Goal: Information Seeking & Learning: Learn about a topic

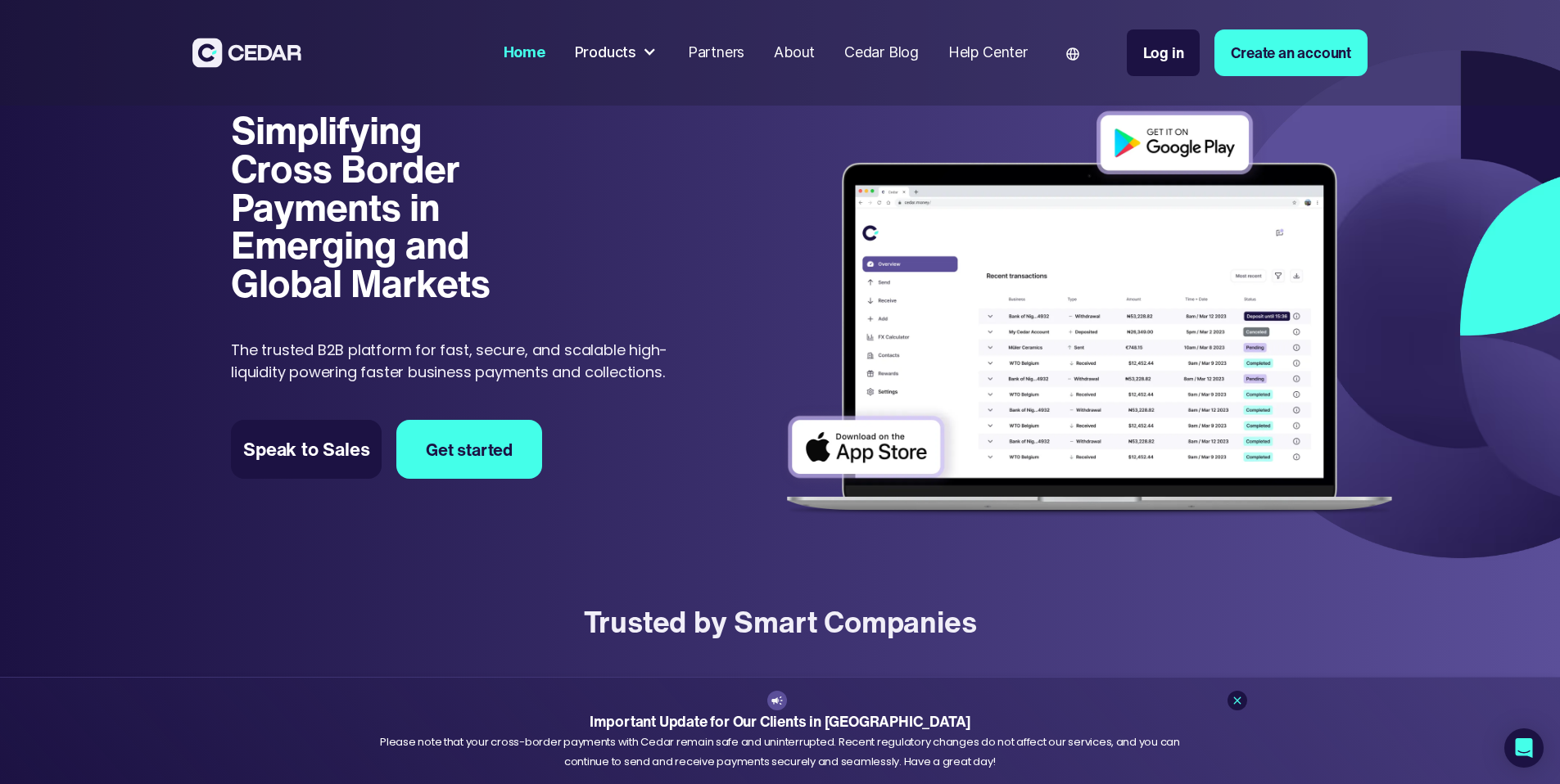
scroll to position [34, 0]
click at [919, 56] on div "Cedar Blog" at bounding box center [882, 52] width 75 height 22
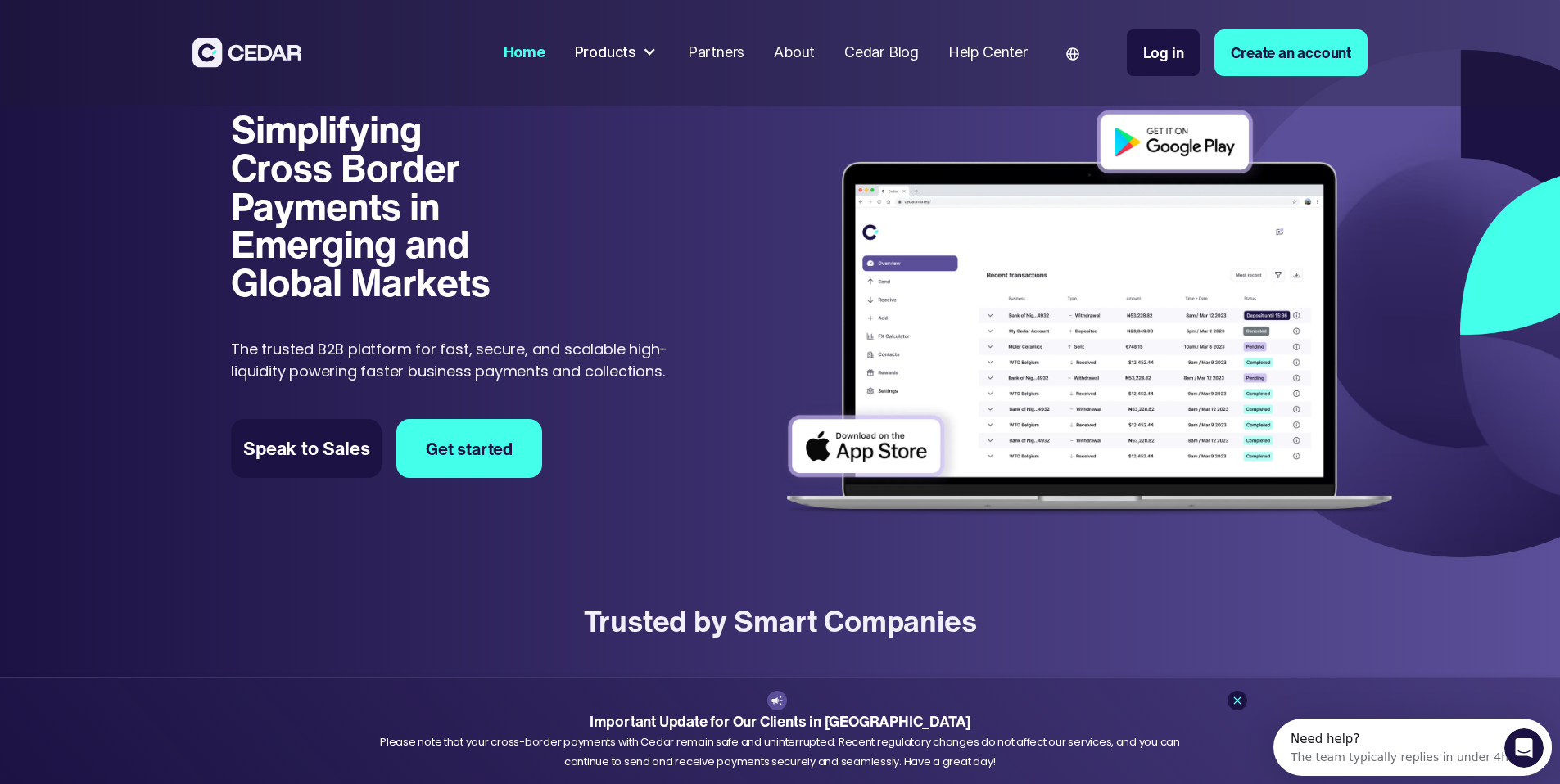
scroll to position [0, 0]
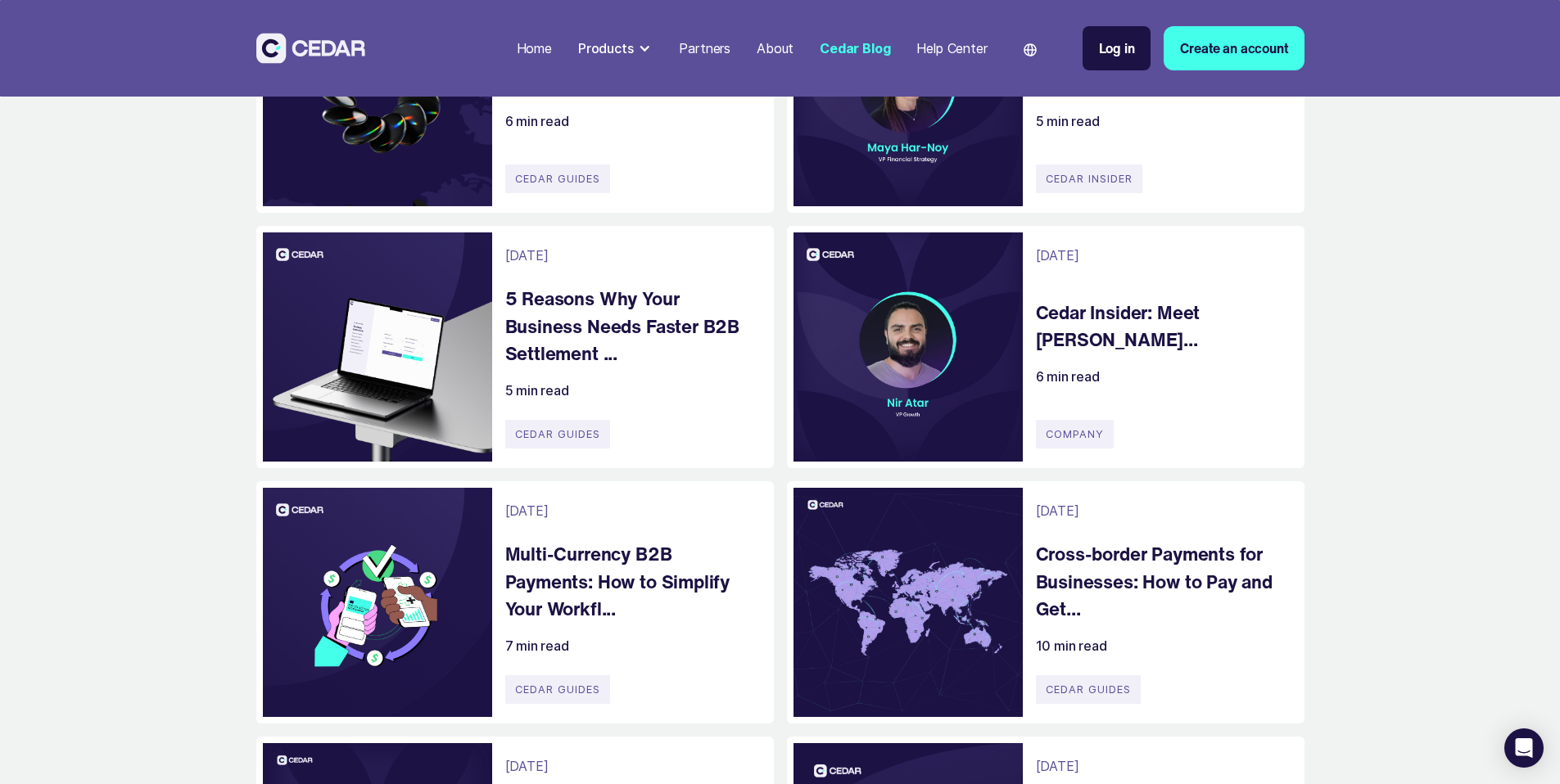
scroll to position [172, 0]
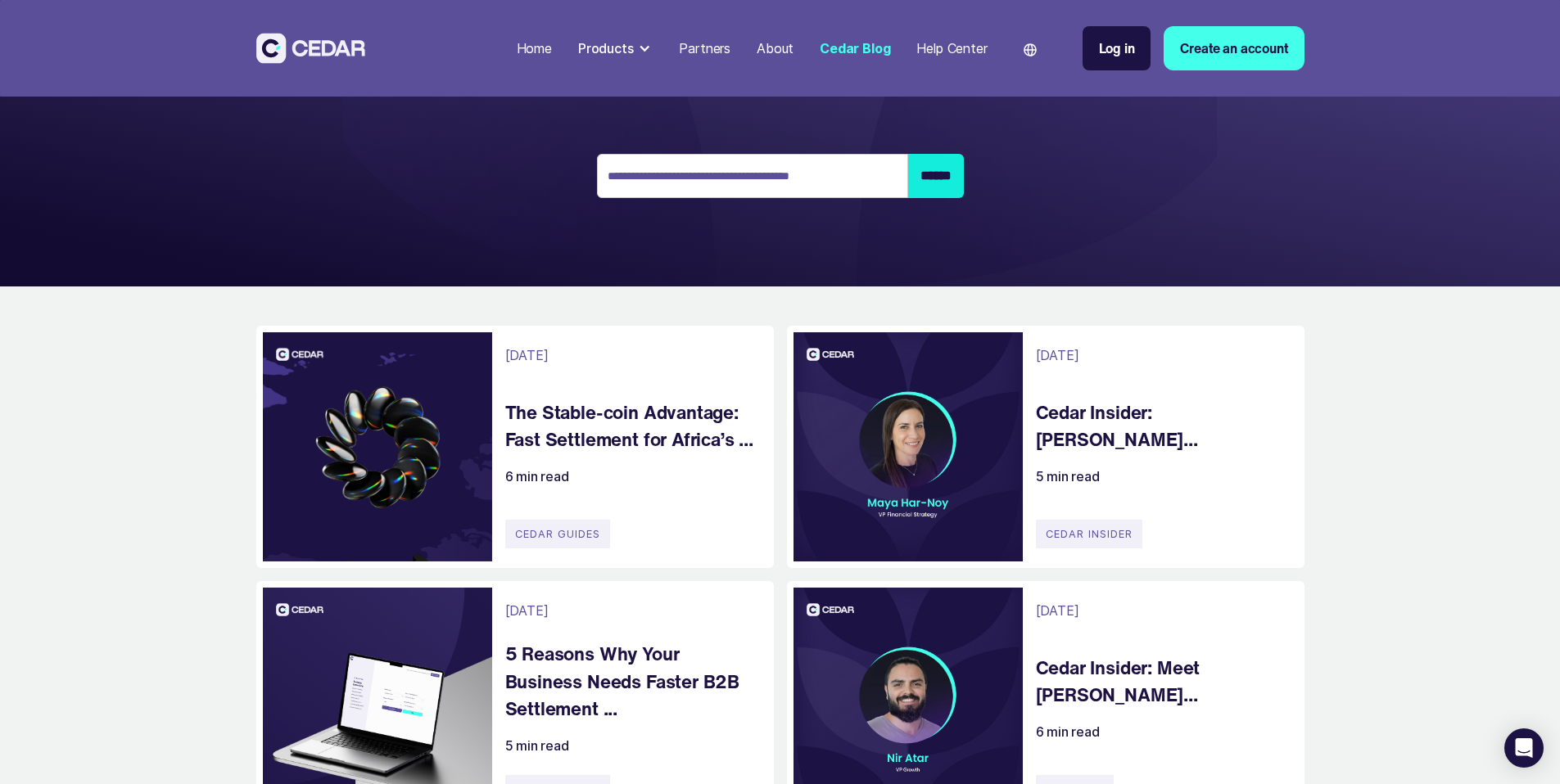
click at [1099, 453] on h4 "Cedar Insider: [PERSON_NAME]..." at bounding box center [1162, 426] width 252 height 55
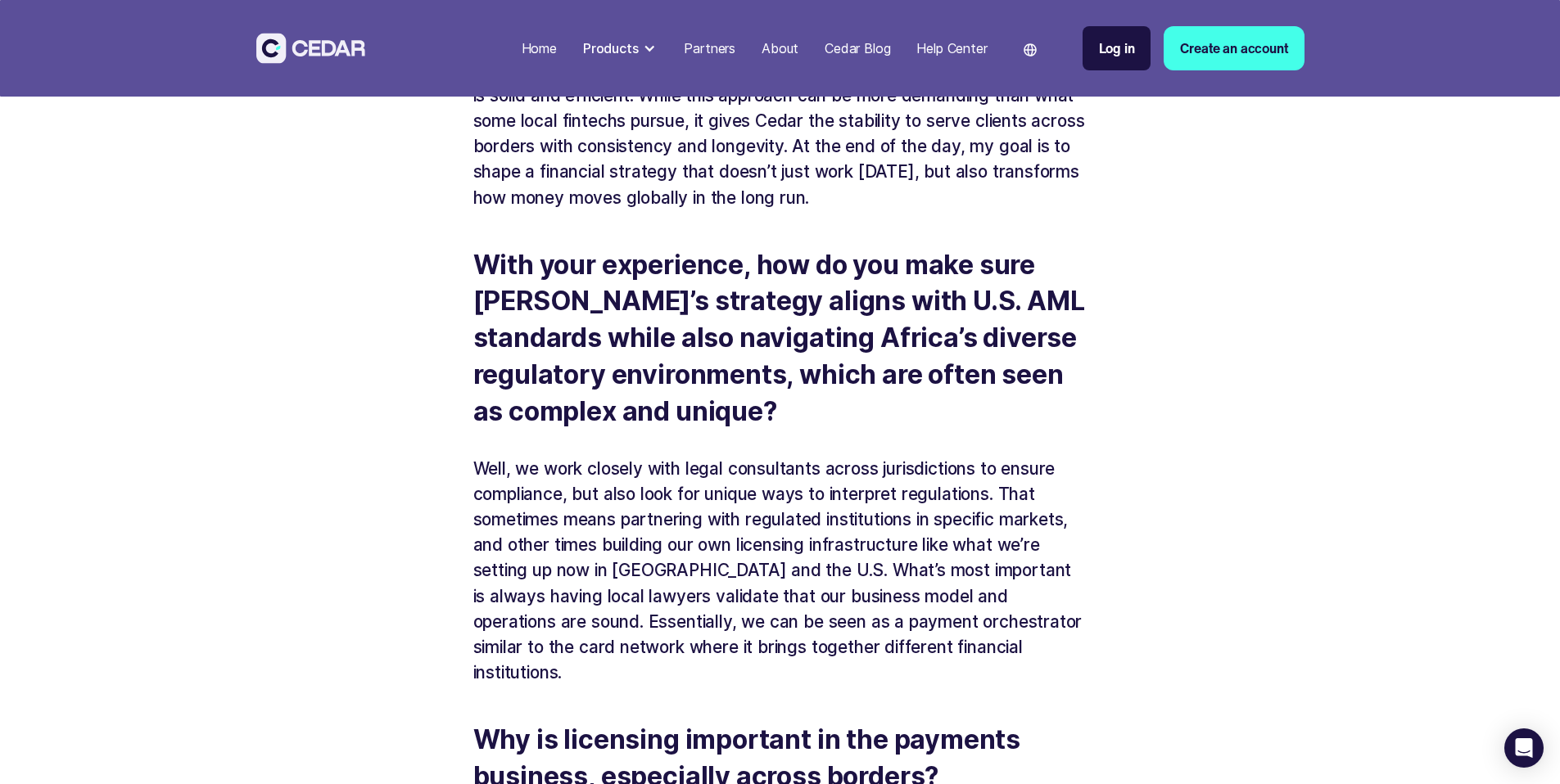
scroll to position [1841, 0]
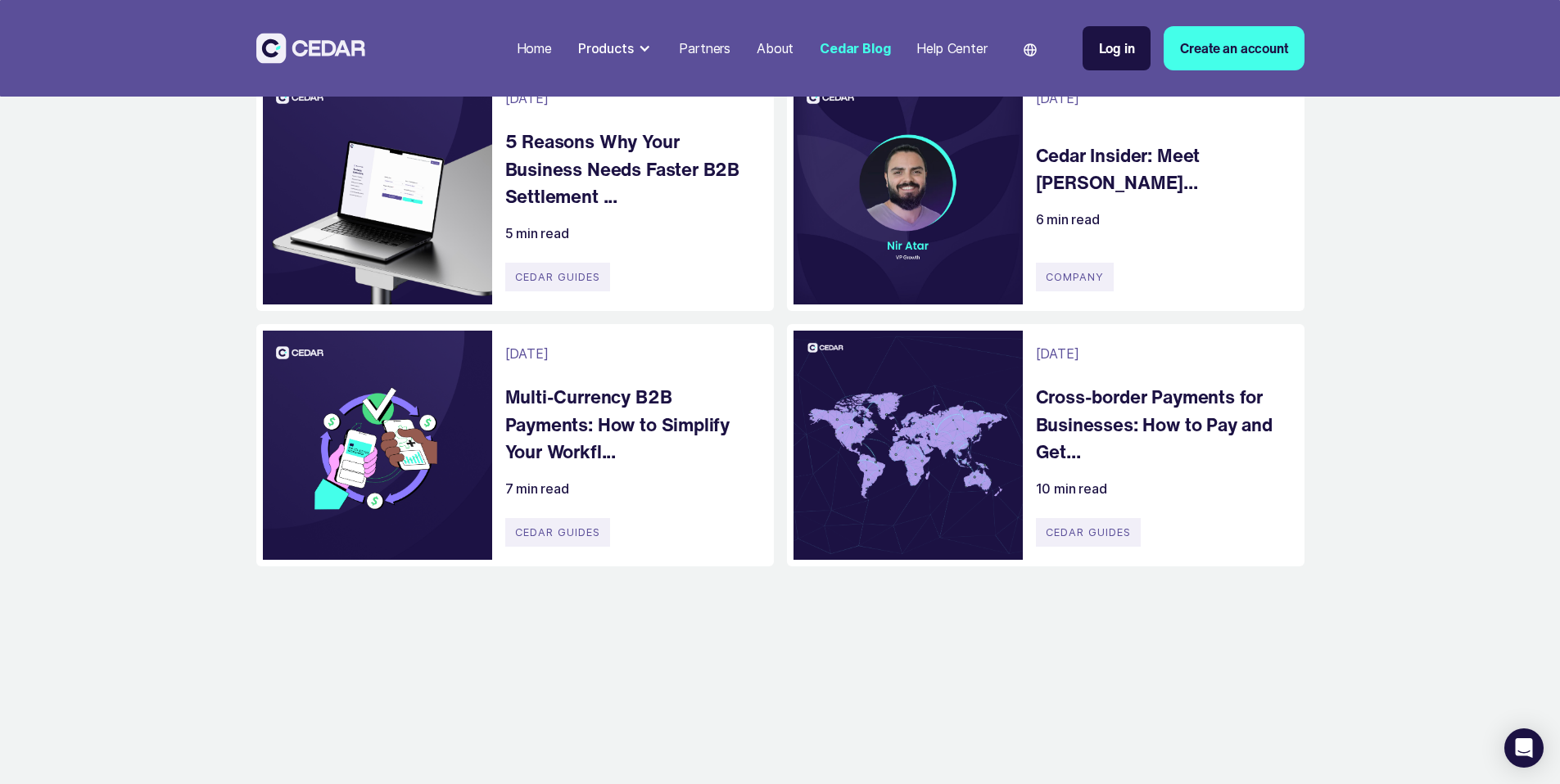
scroll to position [695, 0]
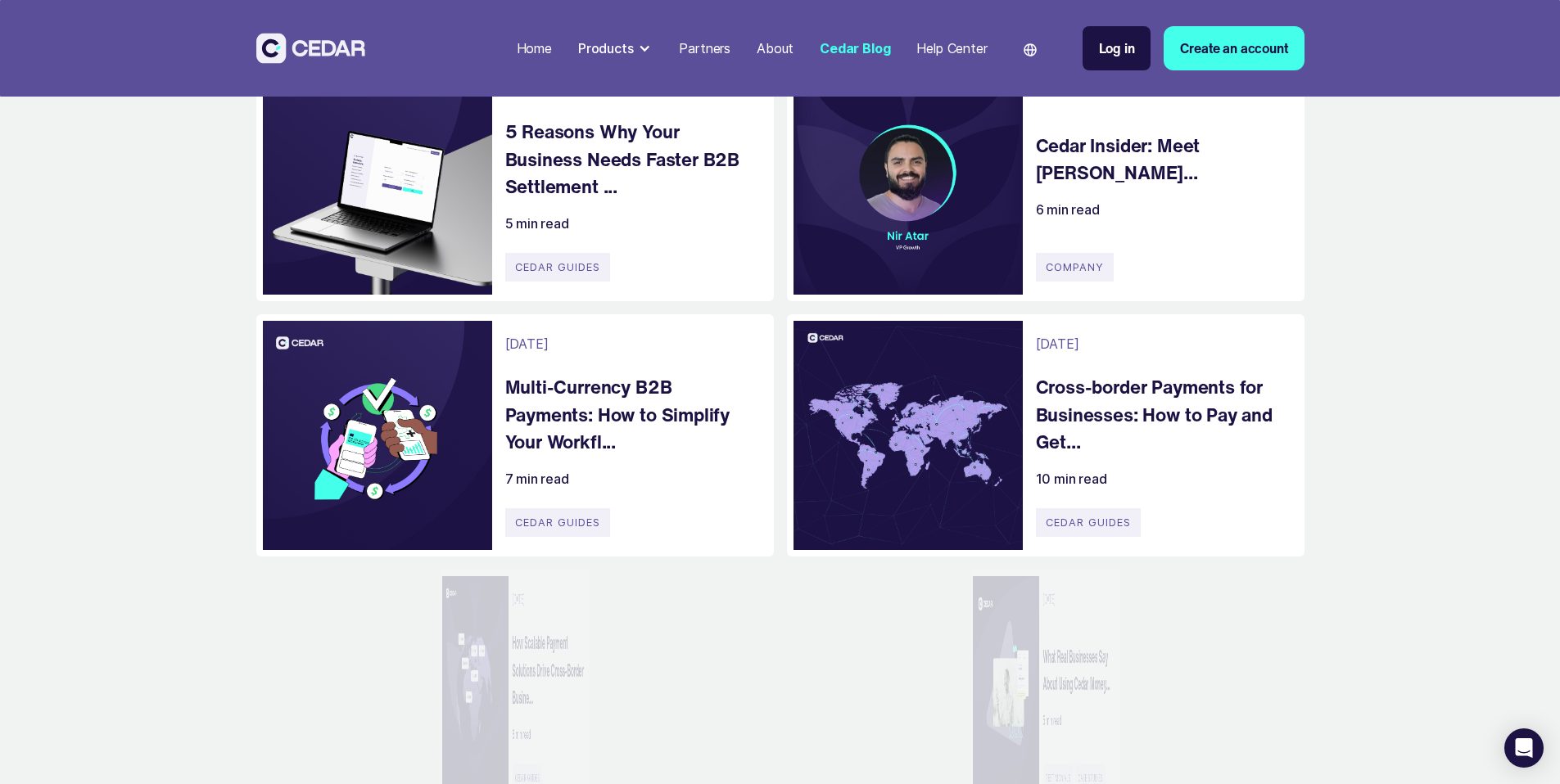
click at [1000, 295] on div "Email Form 2" at bounding box center [908, 180] width 230 height 230
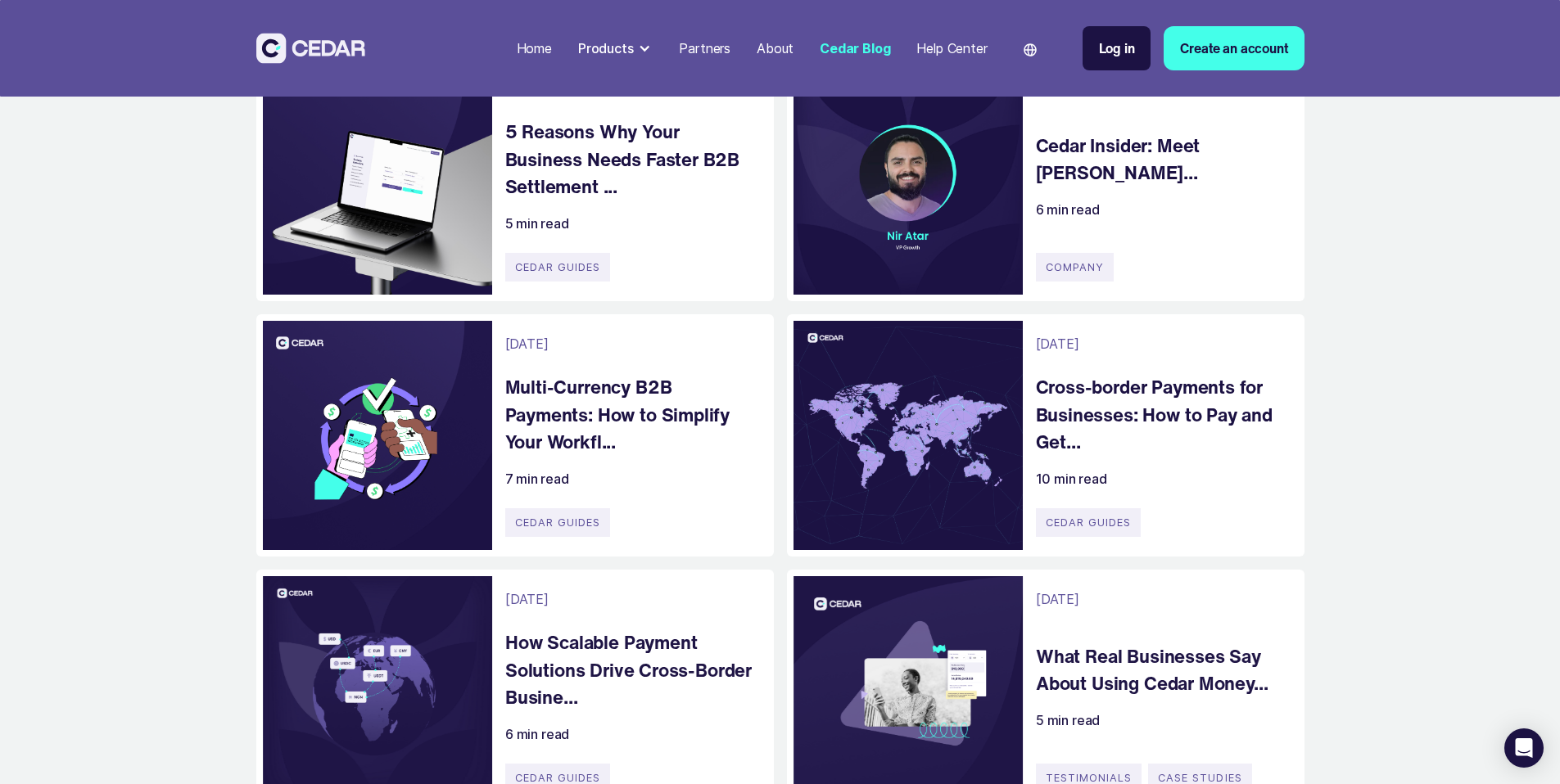
click at [1150, 186] on h4 "Cedar Insider: Meet Nir Atar..." at bounding box center [1162, 159] width 252 height 55
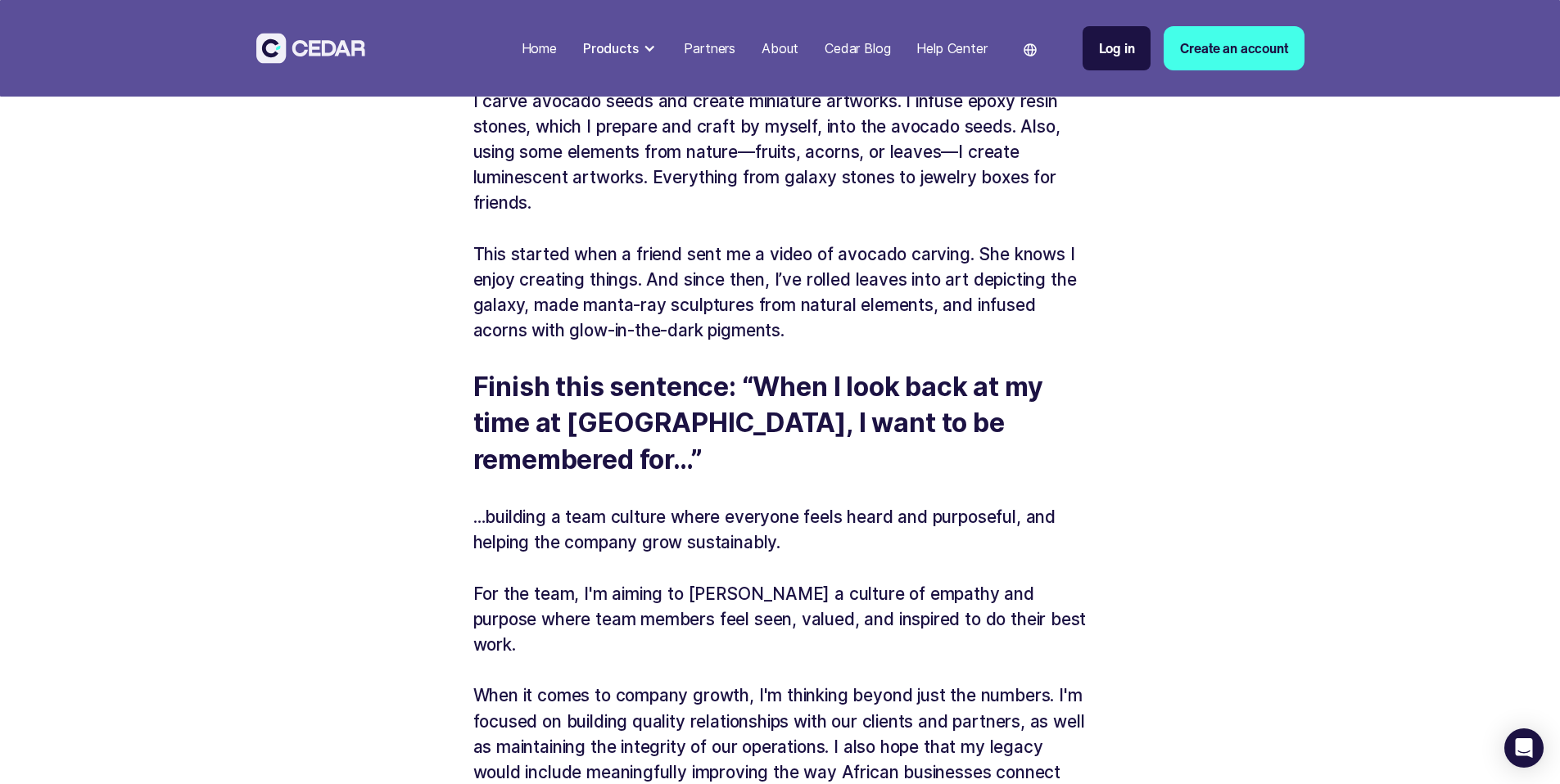
scroll to position [4038, 0]
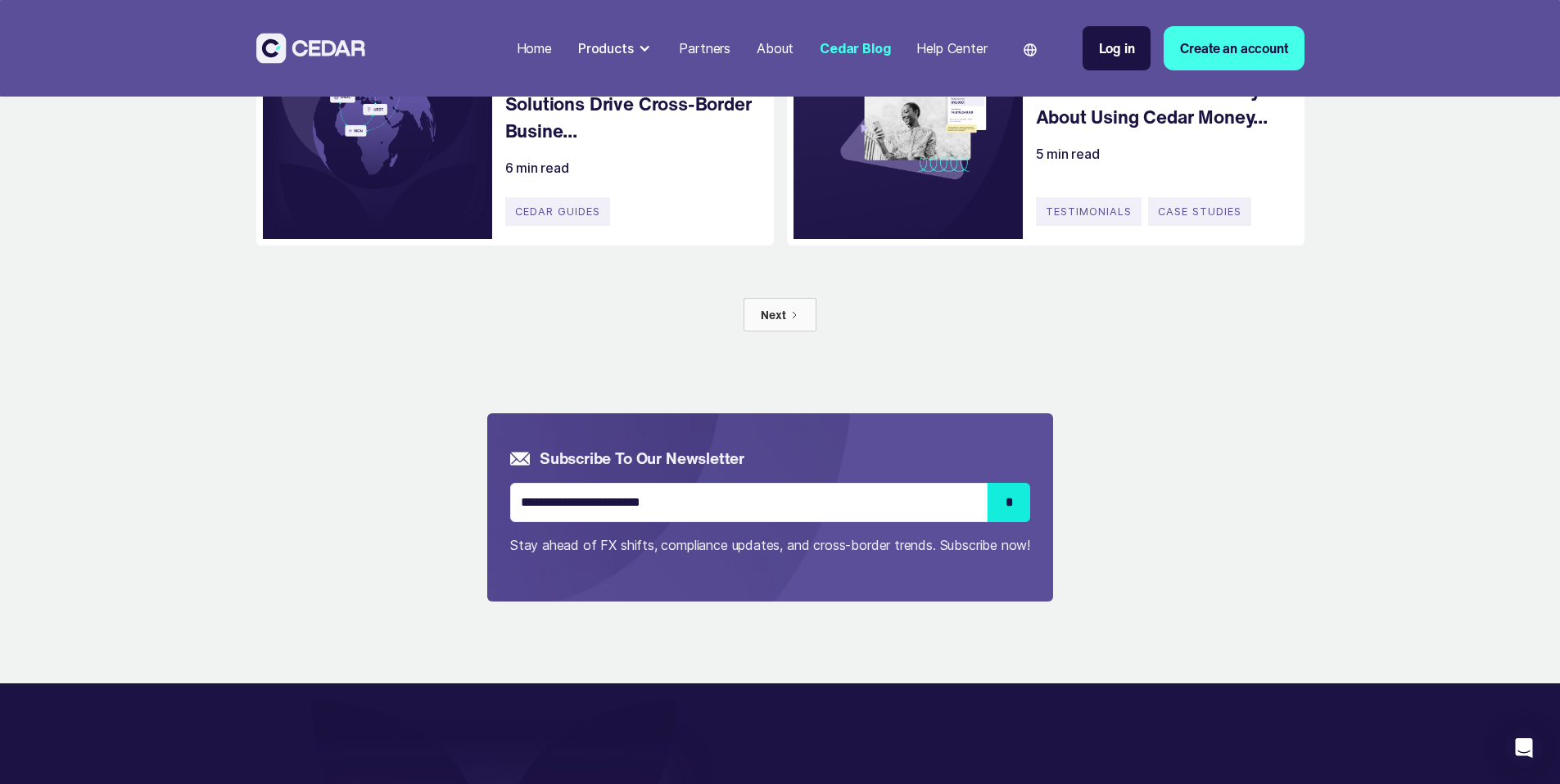
scroll to position [1269, 0]
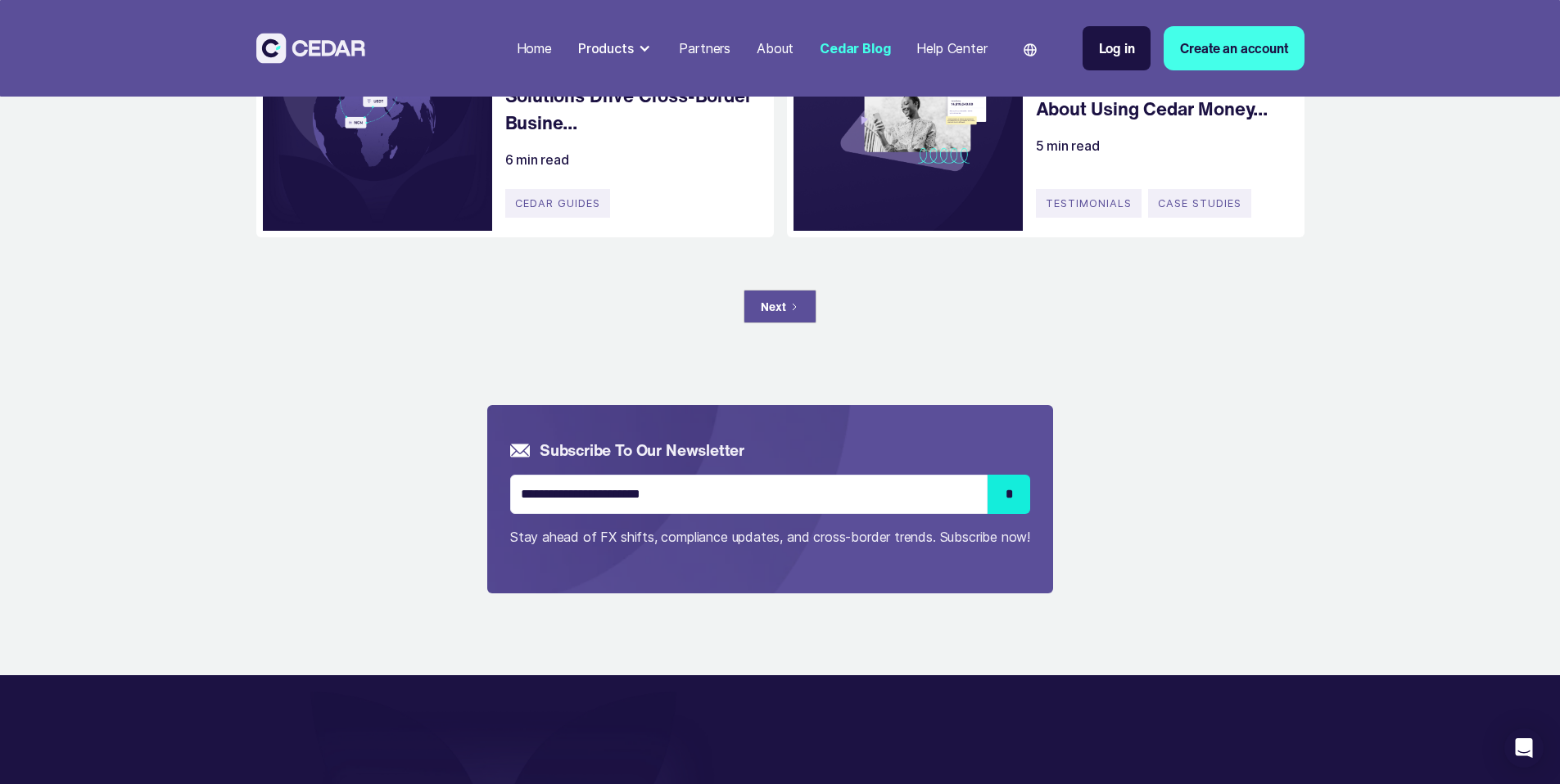
click at [779, 324] on link "Next" at bounding box center [780, 306] width 72 height 34
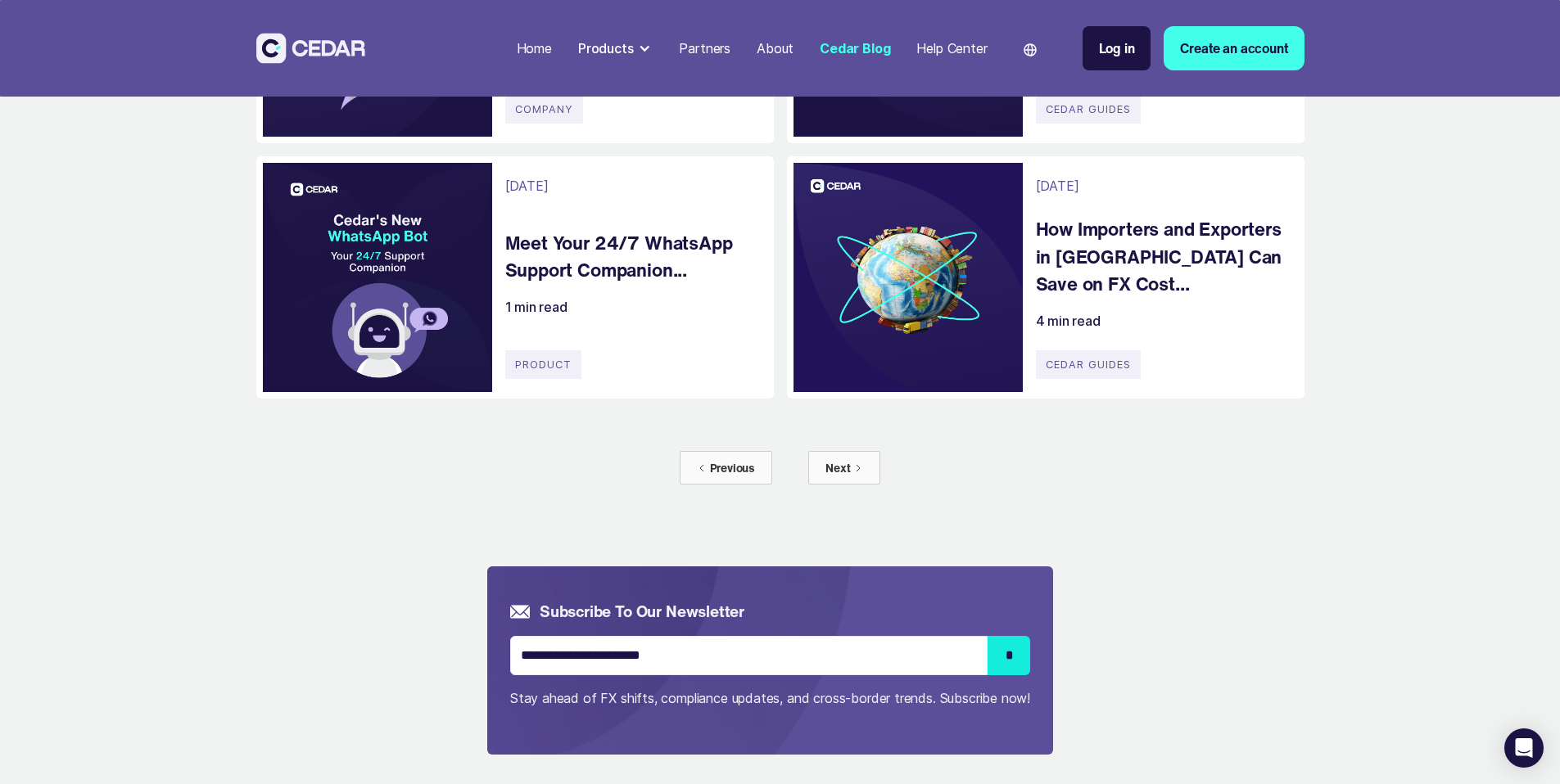
scroll to position [1109, 0]
click at [552, 54] on div "Home" at bounding box center [534, 48] width 36 height 19
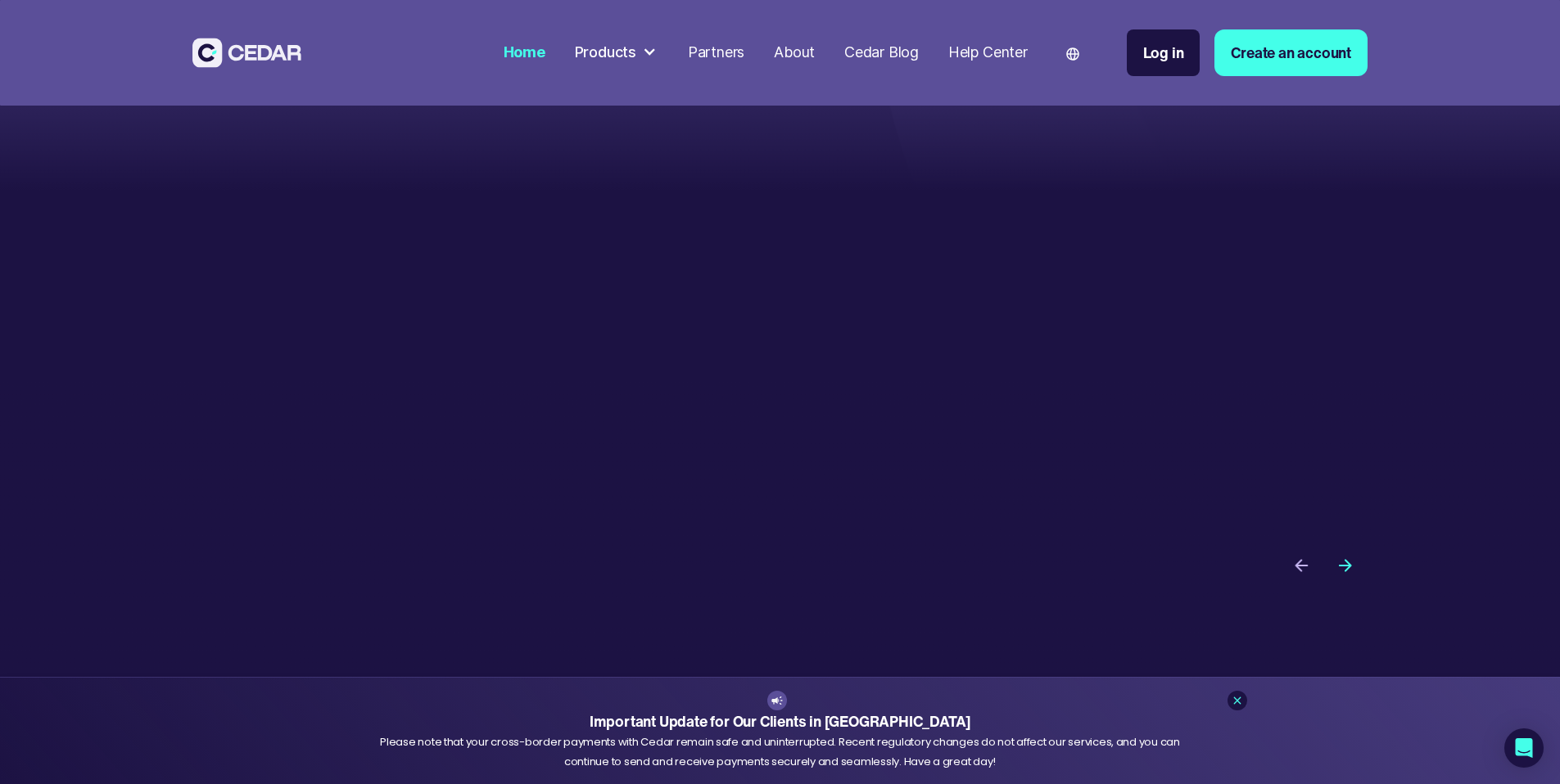
scroll to position [5507, 0]
click at [636, 57] on div "Products" at bounding box center [606, 52] width 62 height 22
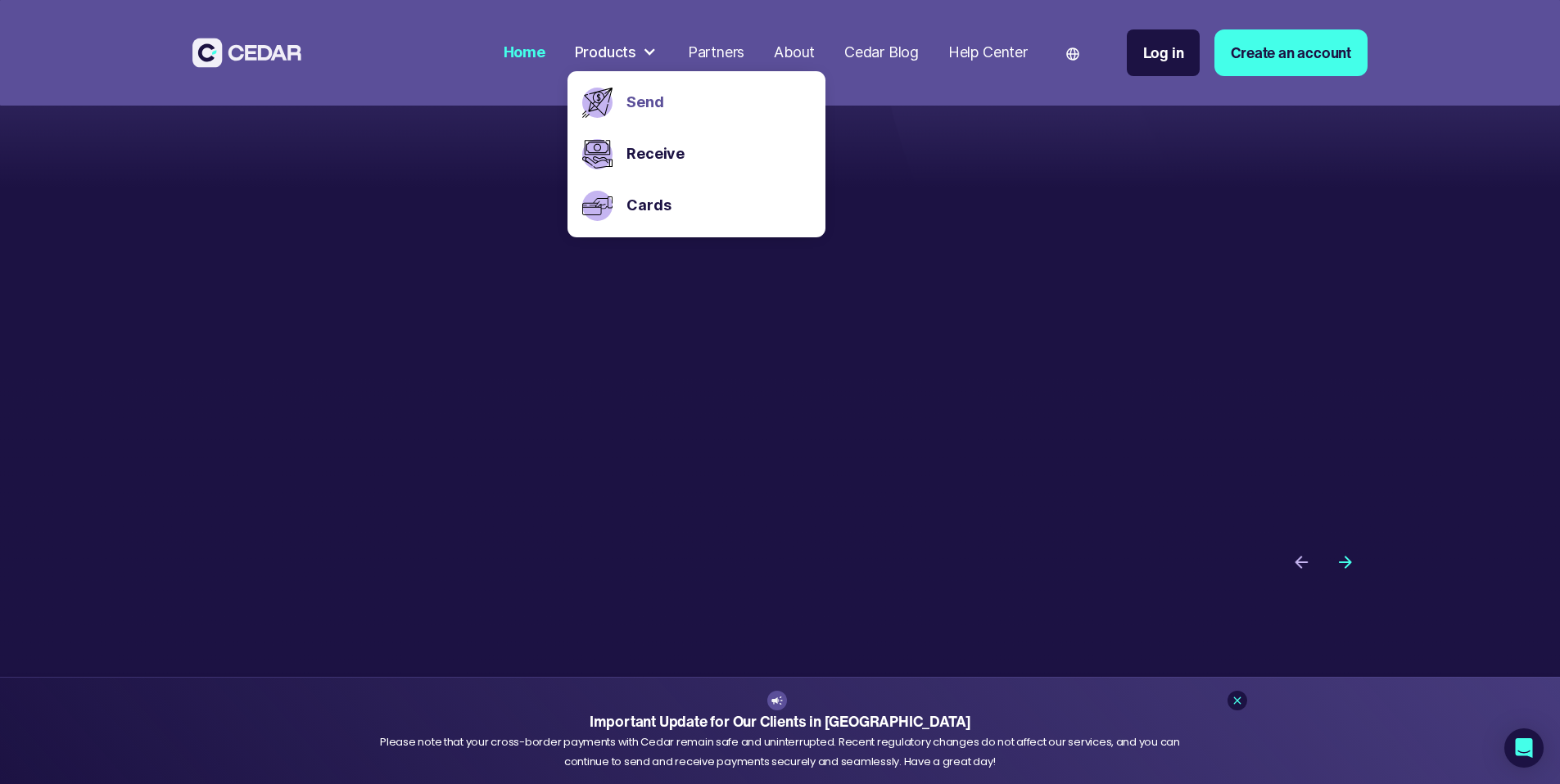
click at [711, 106] on link "Send" at bounding box center [718, 102] width 184 height 22
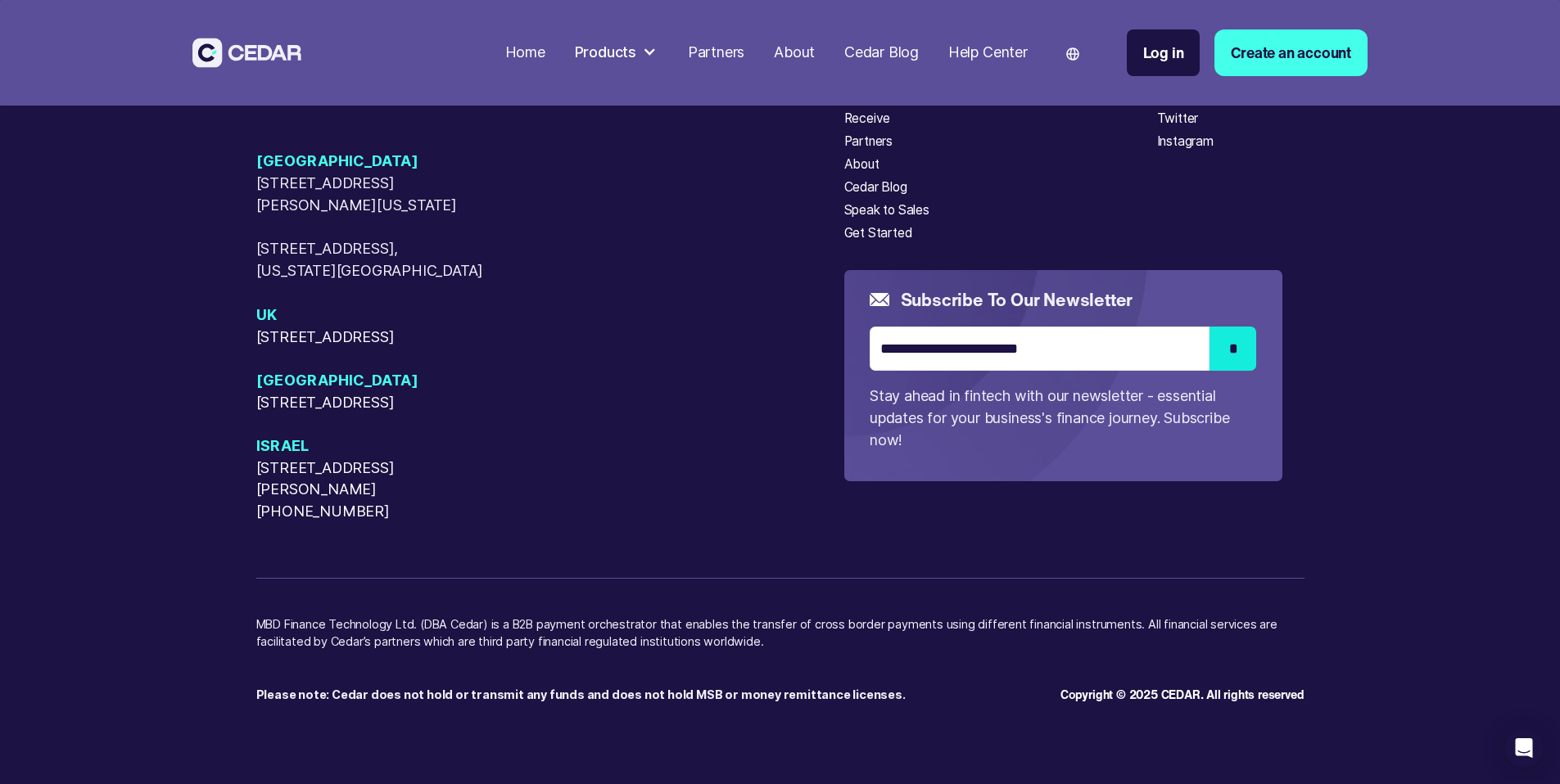
scroll to position [6195, 0]
